Goal: Obtain resource: Download file/media

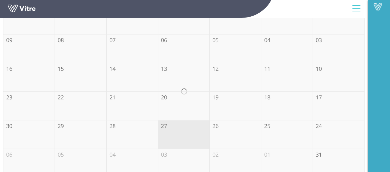
scroll to position [112, 0]
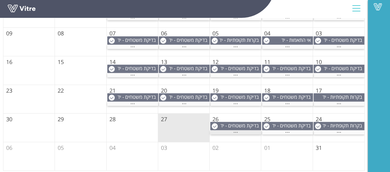
click at [236, 131] on span "..." at bounding box center [235, 131] width 5 height 7
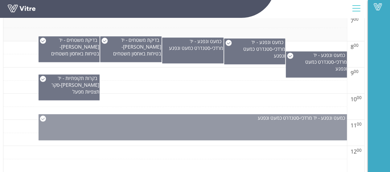
scroll to position [266, 0]
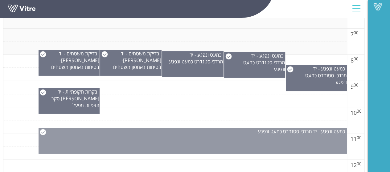
click at [207, 144] on div "כמעט ונפגע - יד [PERSON_NAME] - סטנדרט כמעט ונפגע" at bounding box center [193, 141] width 309 height 26
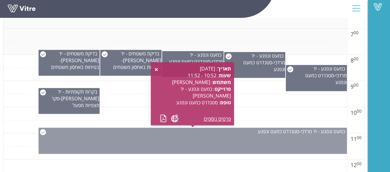
click at [207, 144] on div "כמעט ונפגע - יד [PERSON_NAME] - סטנדרט כמעט ונפגע" at bounding box center [193, 141] width 309 height 26
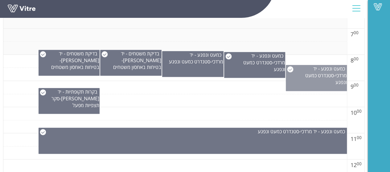
click at [316, 80] on div "כמעט ונפגע - יד [PERSON_NAME] - סטנדרט כמעט ונפגע" at bounding box center [316, 78] width 61 height 26
click at [311, 82] on div "כמעט ונפגע - יד [PERSON_NAME] - סטנדרט כמעט ונפגע" at bounding box center [316, 78] width 61 height 26
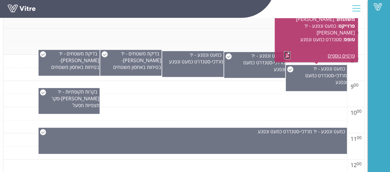
click at [286, 55] on link at bounding box center [287, 55] width 6 height 8
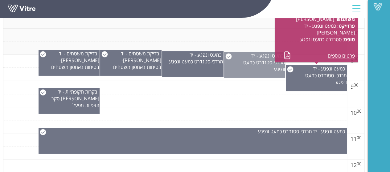
click at [251, 70] on div "כמעט ונפגע - יד [PERSON_NAME] - סטנדרט כמעט ונפגע" at bounding box center [254, 65] width 61 height 26
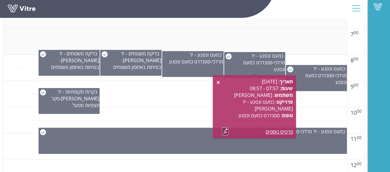
click at [226, 132] on link at bounding box center [225, 132] width 6 height 8
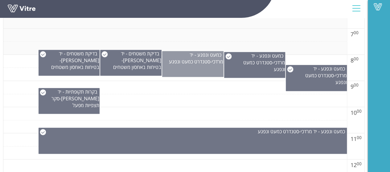
click at [194, 68] on div "כמעט ונפגע - יד [PERSON_NAME] - סטנדרט כמעט ונפגע" at bounding box center [192, 64] width 61 height 26
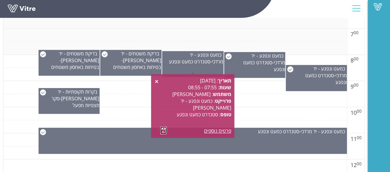
click at [163, 130] on link at bounding box center [163, 131] width 6 height 8
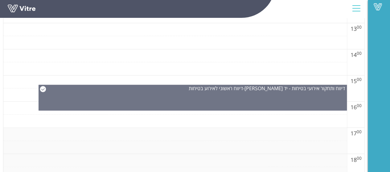
scroll to position [420, 0]
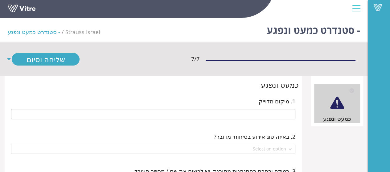
type input "1601-07 אגף מבנים ולוגיסטיקה"
